Goal: Task Accomplishment & Management: Complete application form

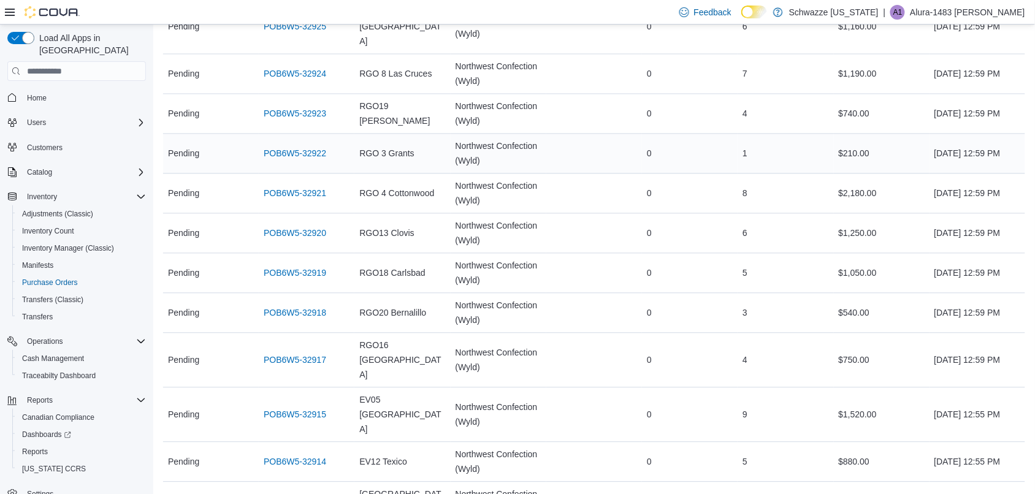
scroll to position [709, 0]
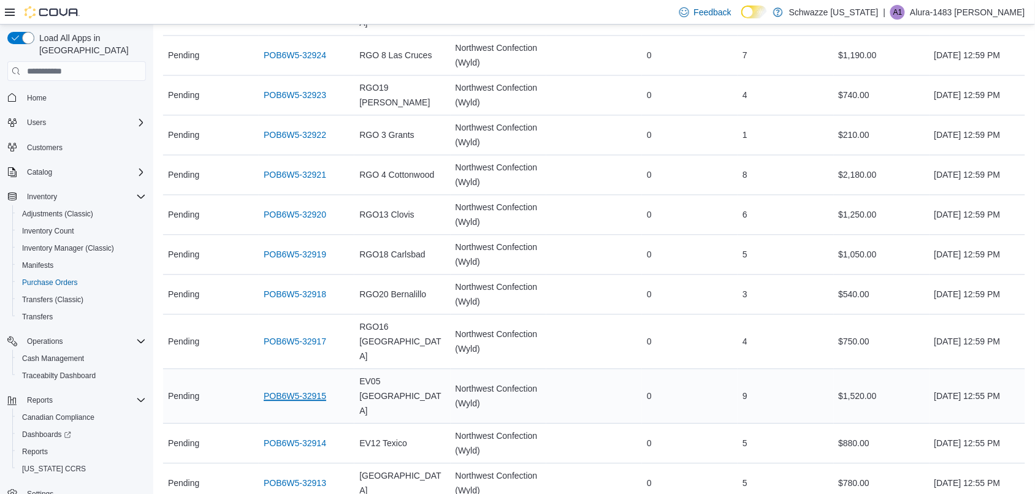
click at [298, 389] on link "POB6W5-32915" at bounding box center [295, 396] width 63 height 15
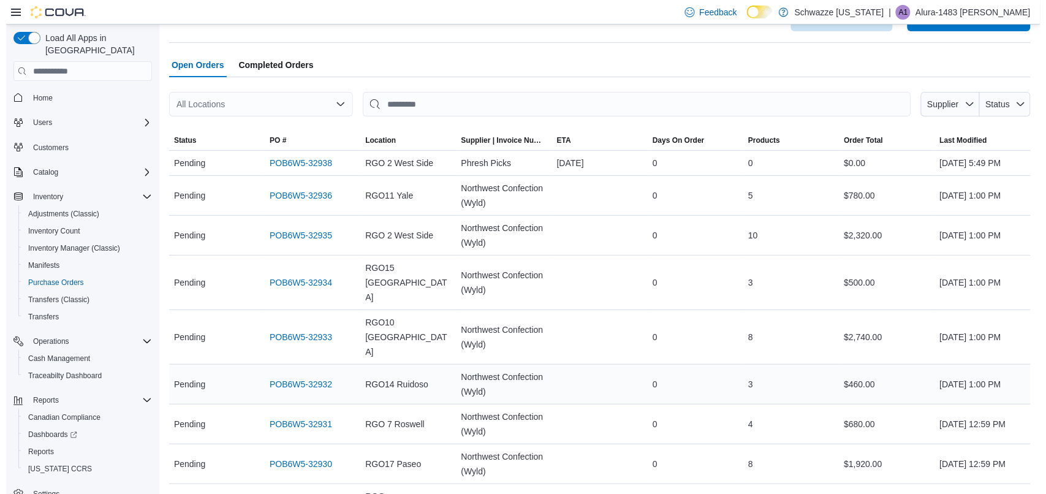
scroll to position [0, 0]
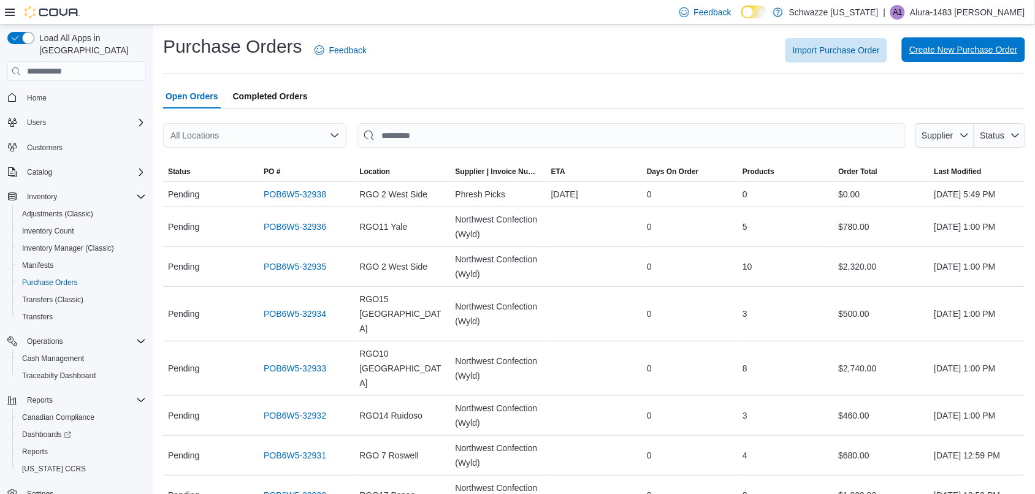
click at [973, 45] on span "Create New Purchase Order" at bounding box center [963, 50] width 108 height 12
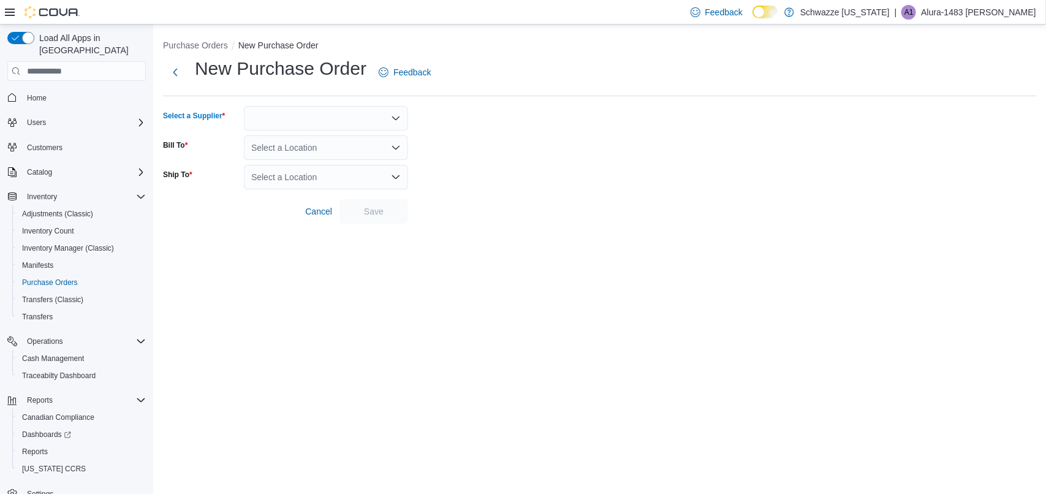
click at [341, 126] on div at bounding box center [326, 118] width 164 height 25
click at [336, 115] on div at bounding box center [326, 118] width 164 height 25
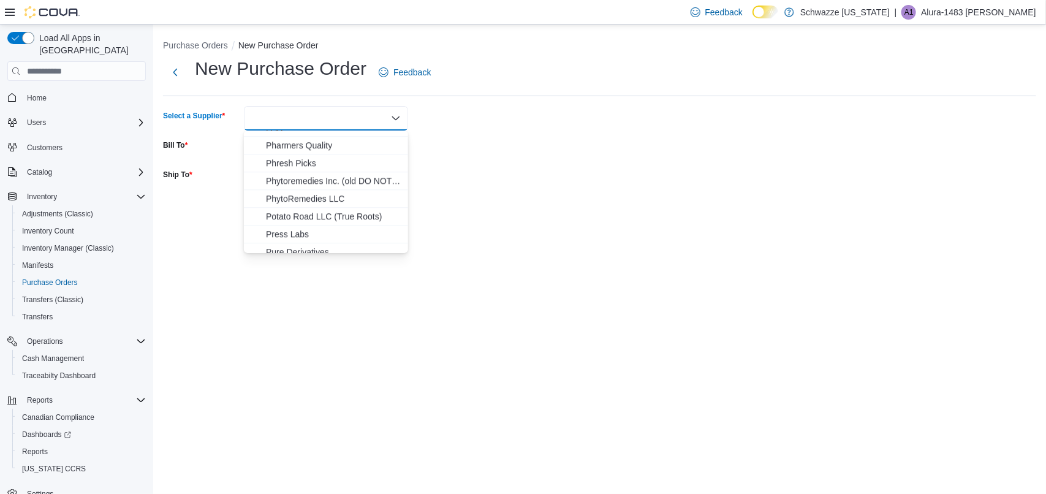
scroll to position [1475, 0]
click at [368, 173] on span "Phresh Picks" at bounding box center [333, 175] width 135 height 12
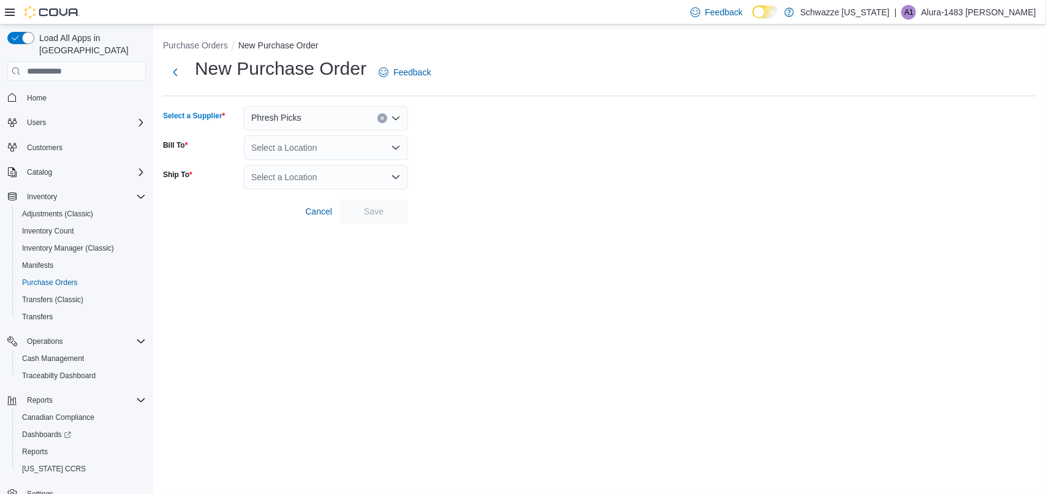
click at [313, 148] on div "Select a Location" at bounding box center [326, 147] width 164 height 25
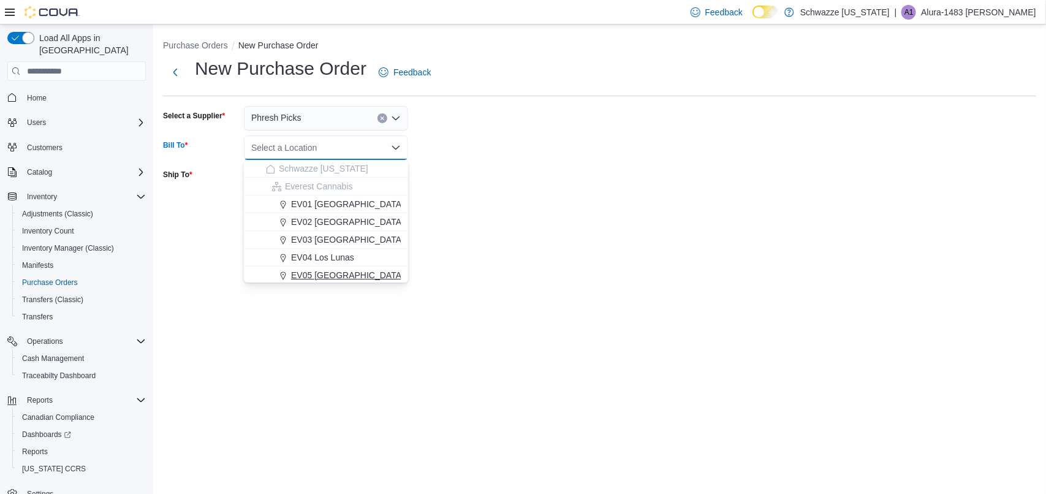
click at [366, 270] on div "EV05 [GEOGRAPHIC_DATA]" at bounding box center [333, 275] width 135 height 12
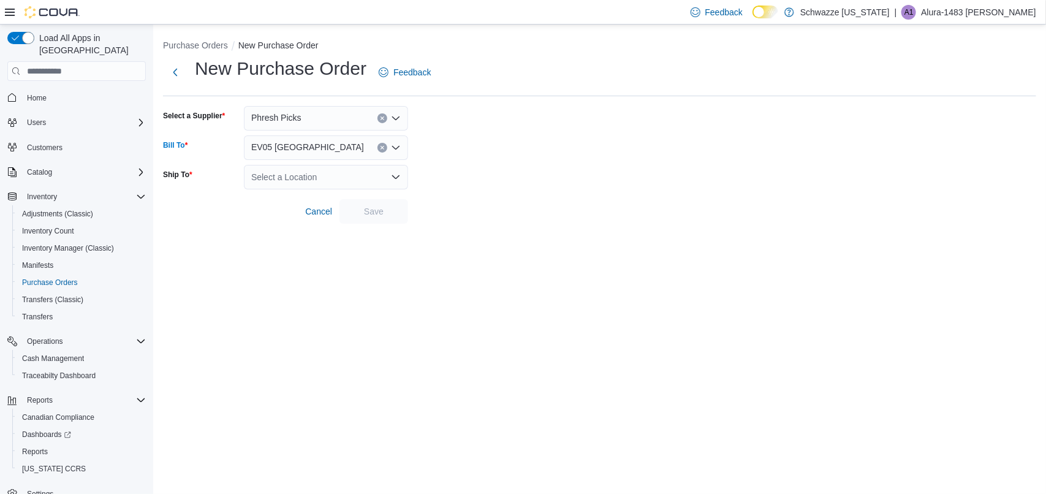
click at [441, 165] on form "Select a Supplier Phresh Picks Bill To EV05 Uptown Combo box. Selected. EV05 [G…" at bounding box center [599, 165] width 873 height 118
click at [373, 181] on div "Select a Location" at bounding box center [326, 177] width 164 height 25
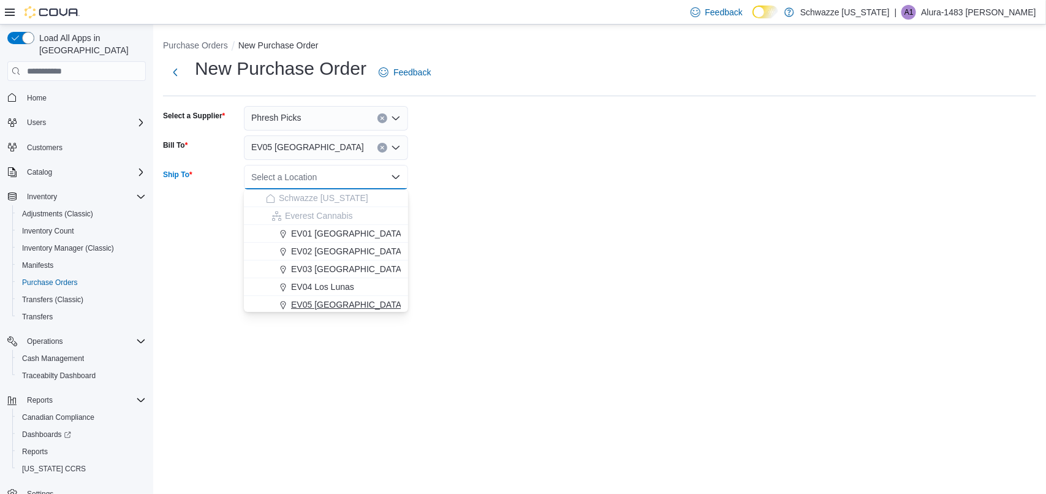
click at [351, 303] on div "EV05 [GEOGRAPHIC_DATA]" at bounding box center [333, 304] width 135 height 12
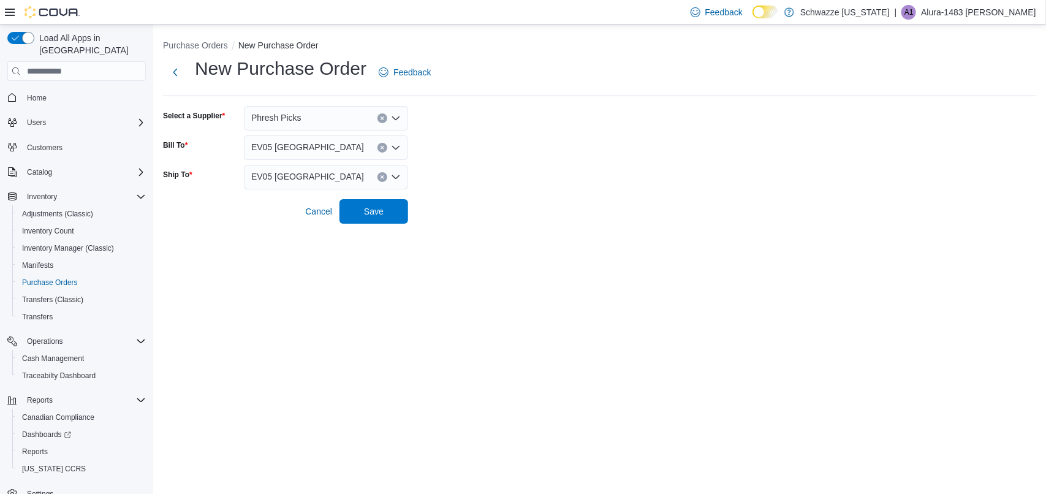
click at [480, 233] on div "Purchase Orders New Purchase Order New Purchase Order Feedback Select a Supplie…" at bounding box center [599, 129] width 893 height 209
click at [383, 205] on span "Save" at bounding box center [374, 211] width 20 height 12
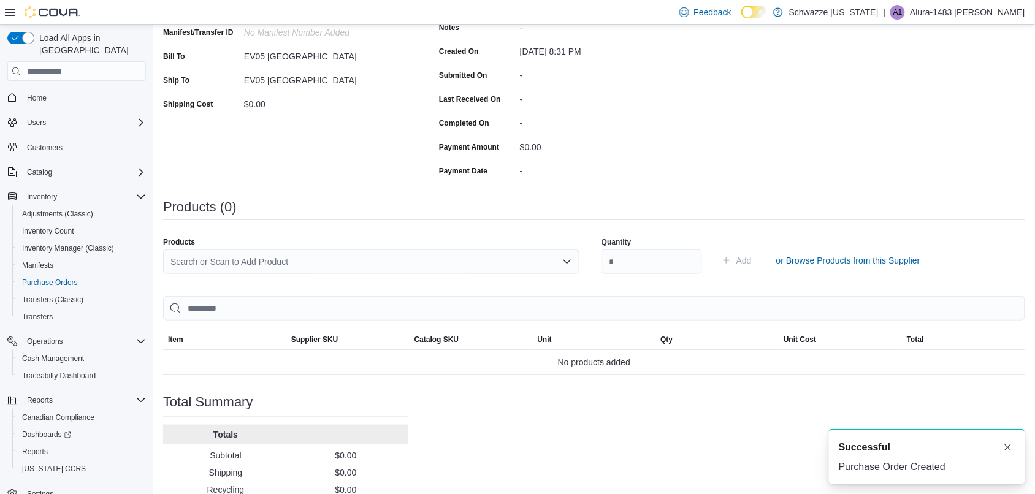
scroll to position [250, 0]
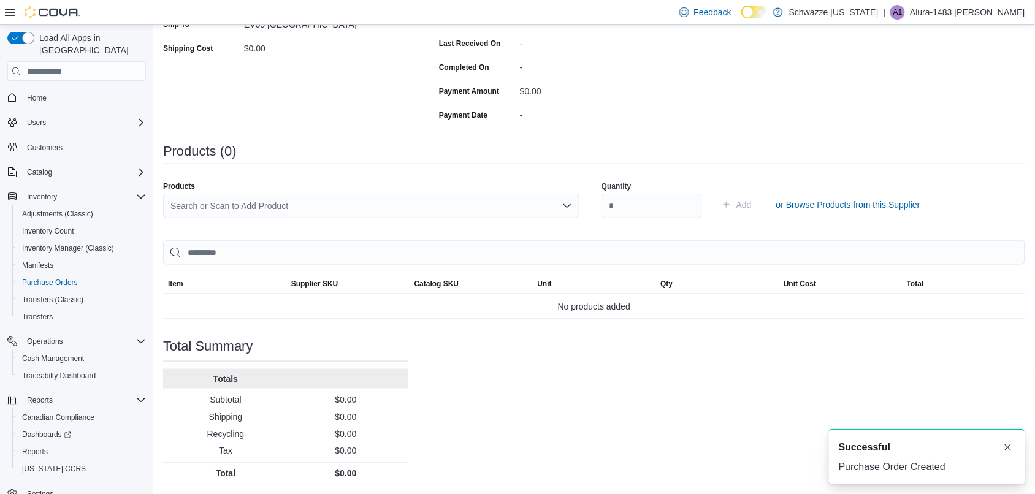
click at [562, 205] on div "Search or Scan to Add Product" at bounding box center [371, 206] width 416 height 25
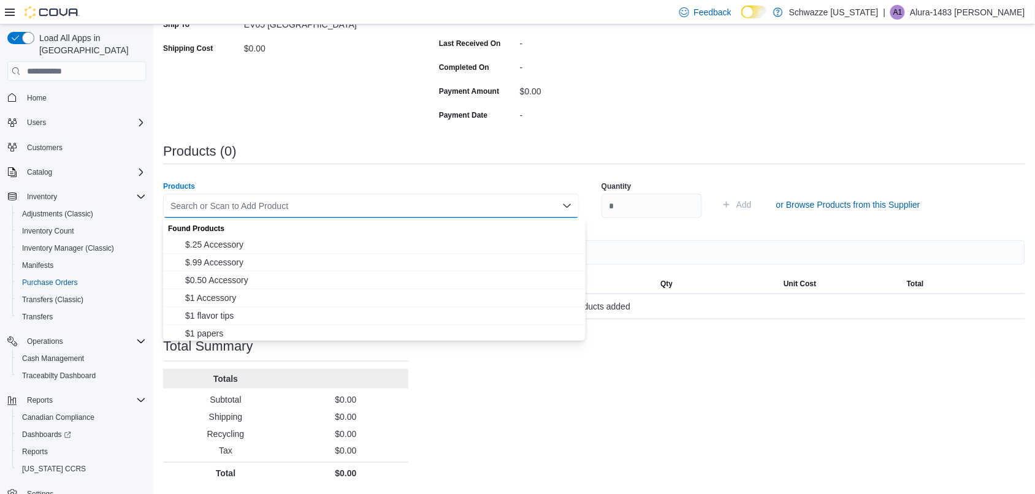
click at [521, 166] on div "Products (0)" at bounding box center [594, 156] width 862 height 25
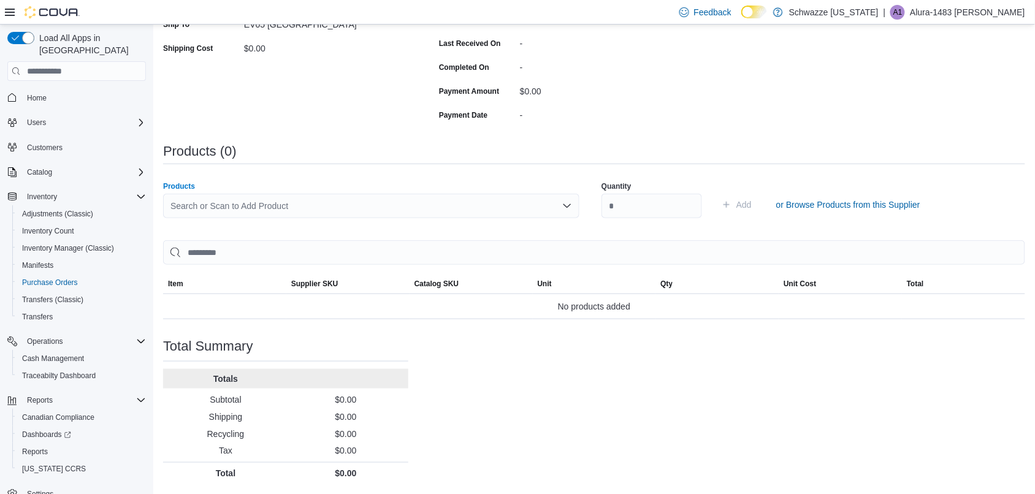
click at [360, 207] on div "Search or Scan to Add Product" at bounding box center [371, 206] width 416 height 25
